Goal: Ask a question

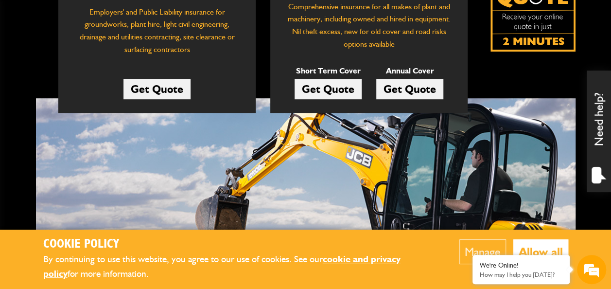
click at [333, 86] on link "Get Quote" at bounding box center [327, 89] width 67 height 20
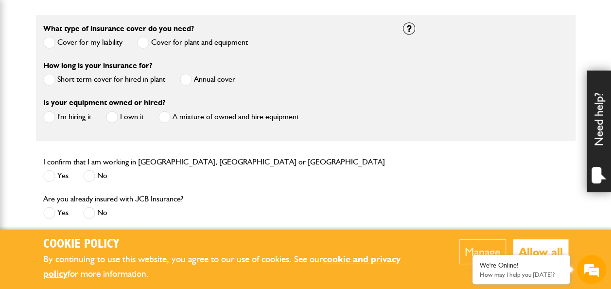
scroll to position [291, 0]
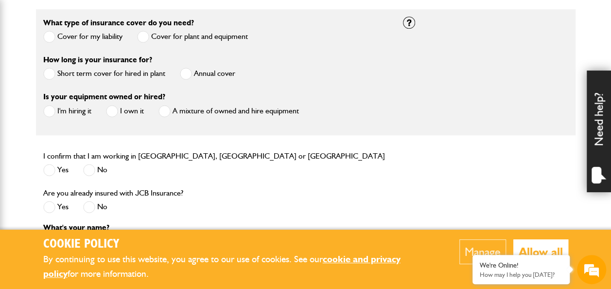
click at [46, 72] on span at bounding box center [49, 74] width 12 height 12
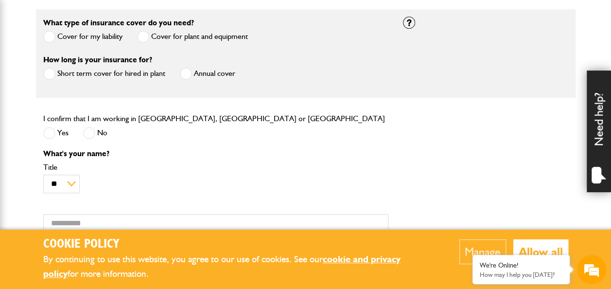
click at [46, 128] on span at bounding box center [49, 133] width 12 height 12
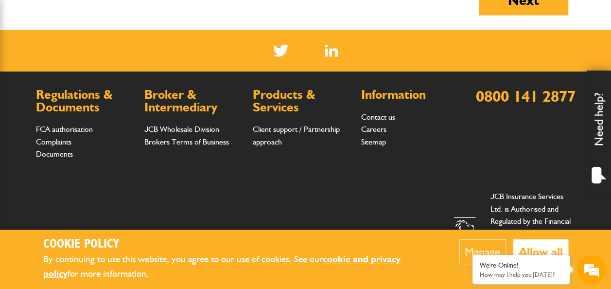
scroll to position [1013, 0]
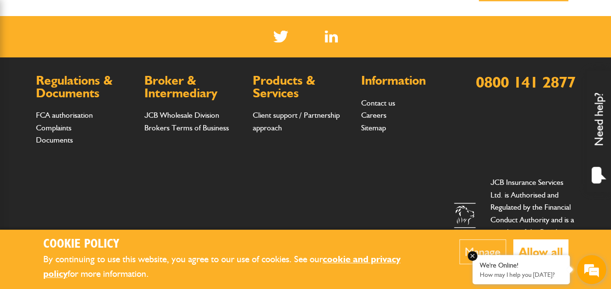
click at [493, 264] on div "We're Online!" at bounding box center [520, 265] width 83 height 8
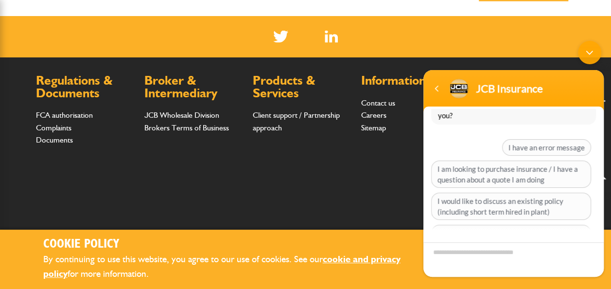
scroll to position [0, 0]
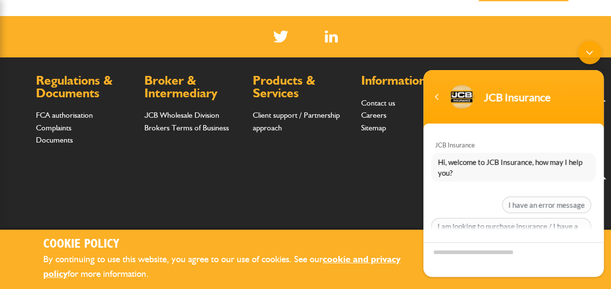
click at [592, 53] on div "Minimize live chat window" at bounding box center [589, 52] width 23 height 23
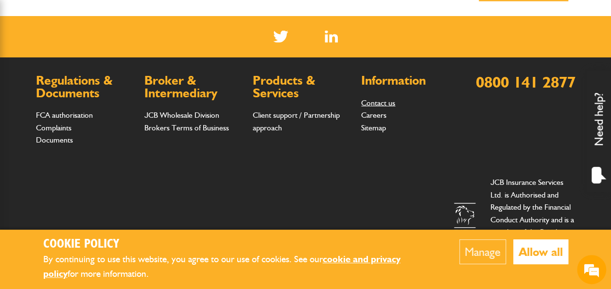
click at [380, 98] on link "Contact us" at bounding box center [378, 102] width 34 height 9
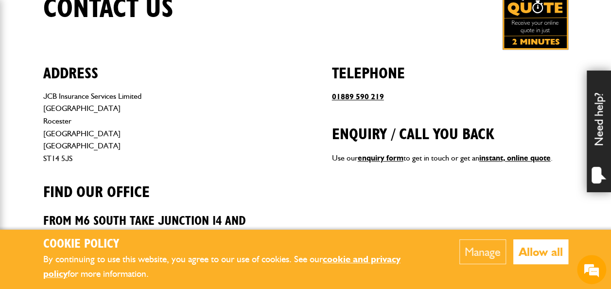
scroll to position [389, 0]
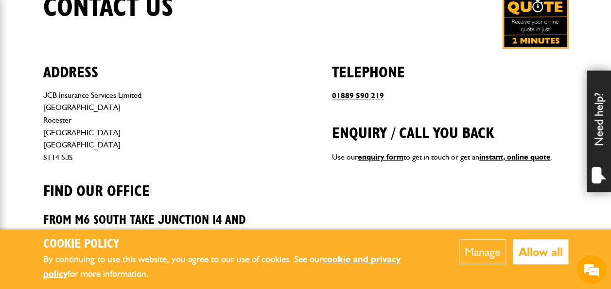
click at [598, 146] on div "Need help?" at bounding box center [598, 130] width 24 height 121
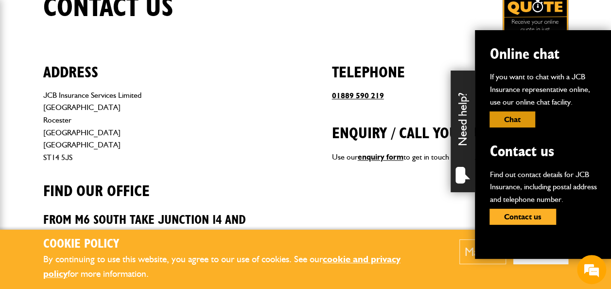
click at [520, 118] on button "Chat" at bounding box center [512, 119] width 46 height 16
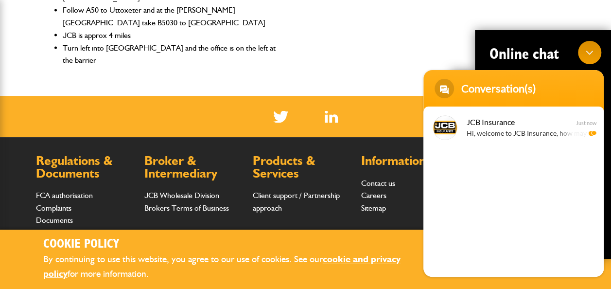
scroll to position [868, 0]
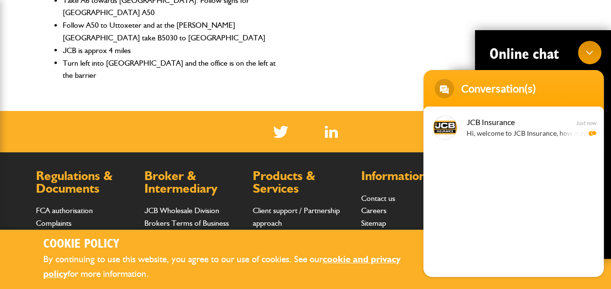
click at [361, 199] on div "Regulations & Documents FCA authorisation Complaints Documents Broker & Interme…" at bounding box center [248, 212] width 424 height 86
click at [588, 57] on div "Minimize live chat window" at bounding box center [589, 52] width 23 height 23
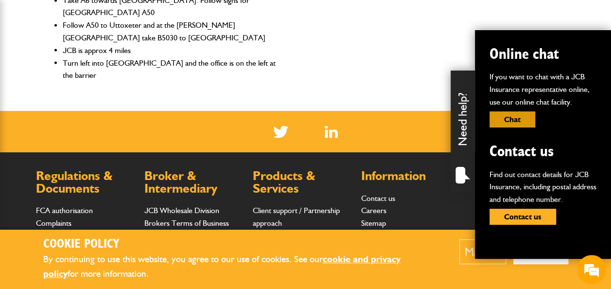
click at [515, 118] on button "Chat" at bounding box center [512, 119] width 46 height 16
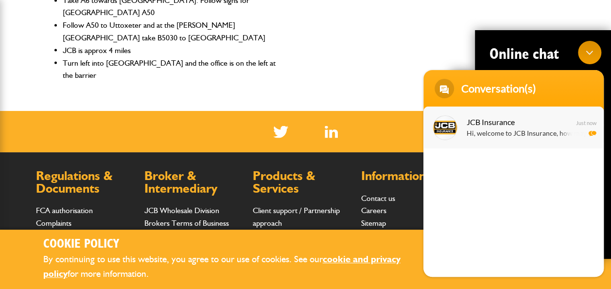
click at [587, 120] on em "Just now" at bounding box center [586, 122] width 20 height 6
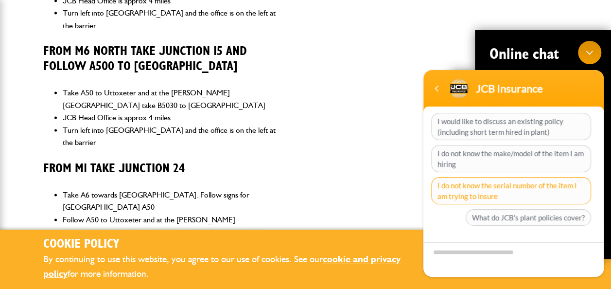
scroll to position [122, 0]
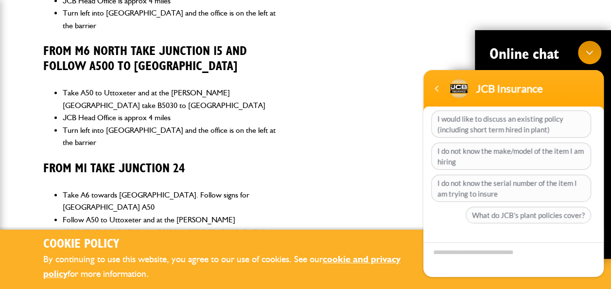
click at [443, 252] on textarea "Type your message and hit 'Enter'" at bounding box center [513, 259] width 180 height 34
type textarea "**"
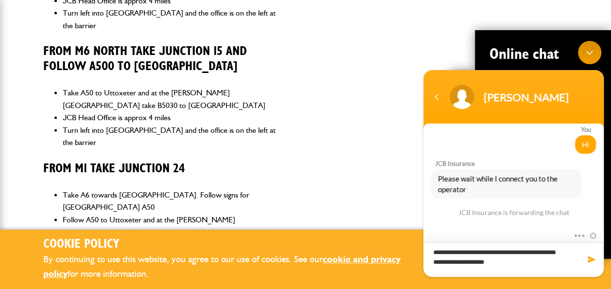
scroll to position [77, 0]
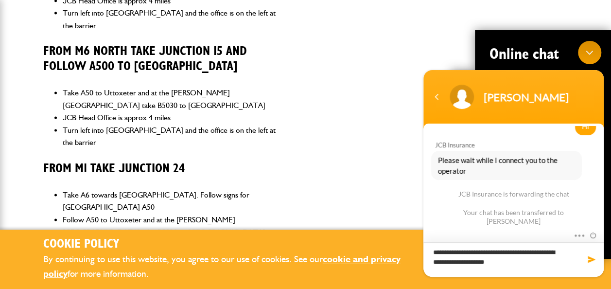
type textarea "**********"
click at [588, 257] on span at bounding box center [591, 259] width 10 height 10
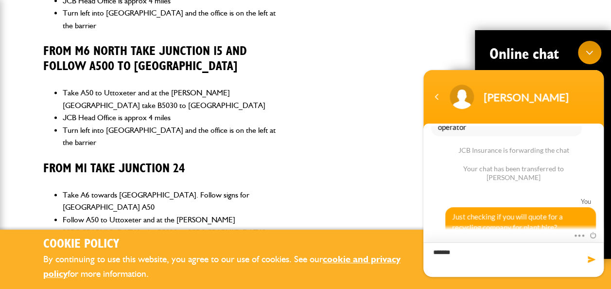
type textarea "********"
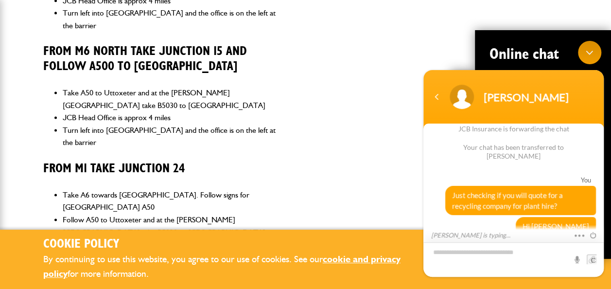
scroll to position [175, 0]
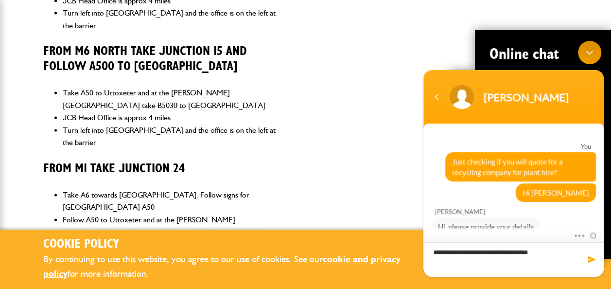
type textarea "**********"
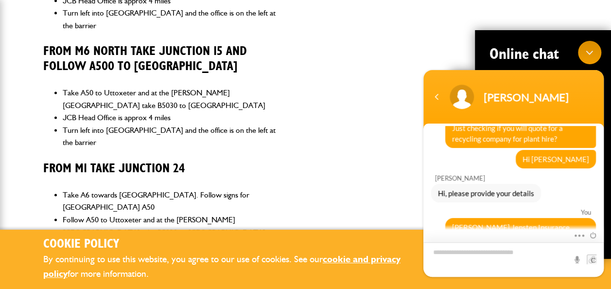
scroll to position [243, 0]
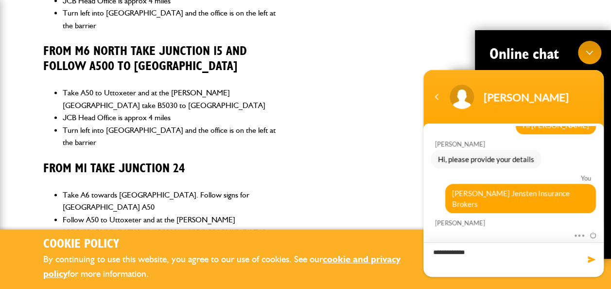
type textarea "**********"
click at [588, 256] on span at bounding box center [591, 259] width 10 height 10
